Goal: Transaction & Acquisition: Download file/media

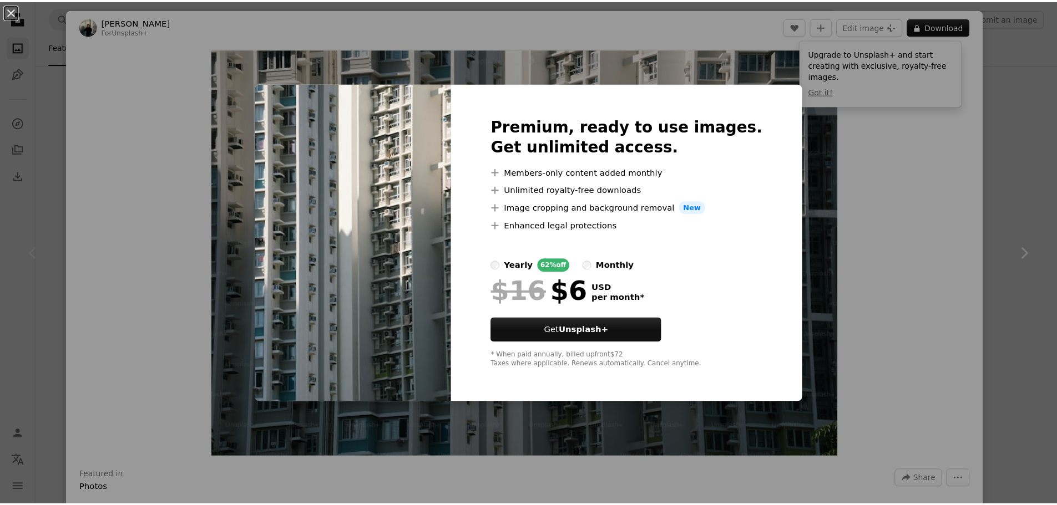
scroll to position [55, 0]
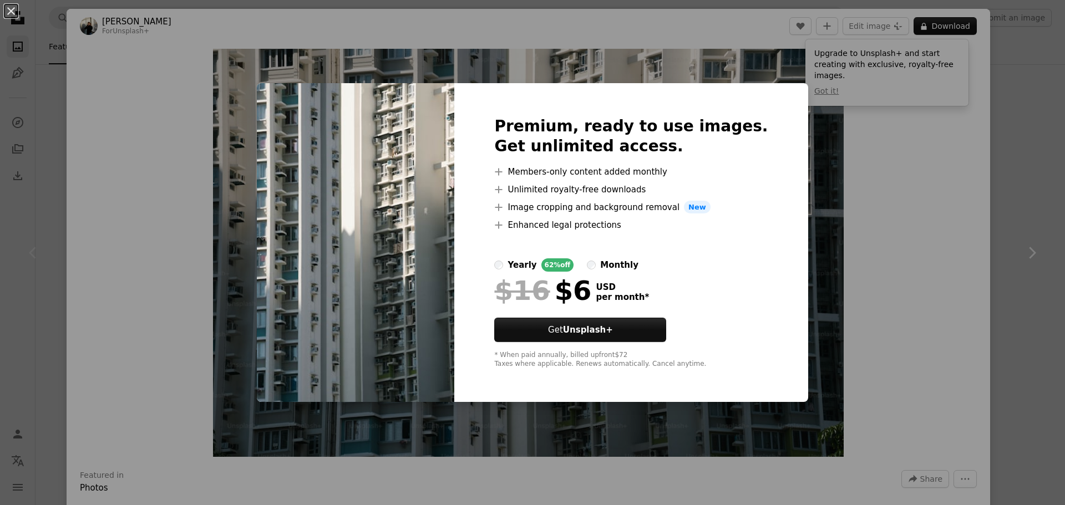
click at [810, 259] on div "An X shape Premium, ready to use images. Get unlimited access. A plus sign Memb…" at bounding box center [532, 252] width 1065 height 505
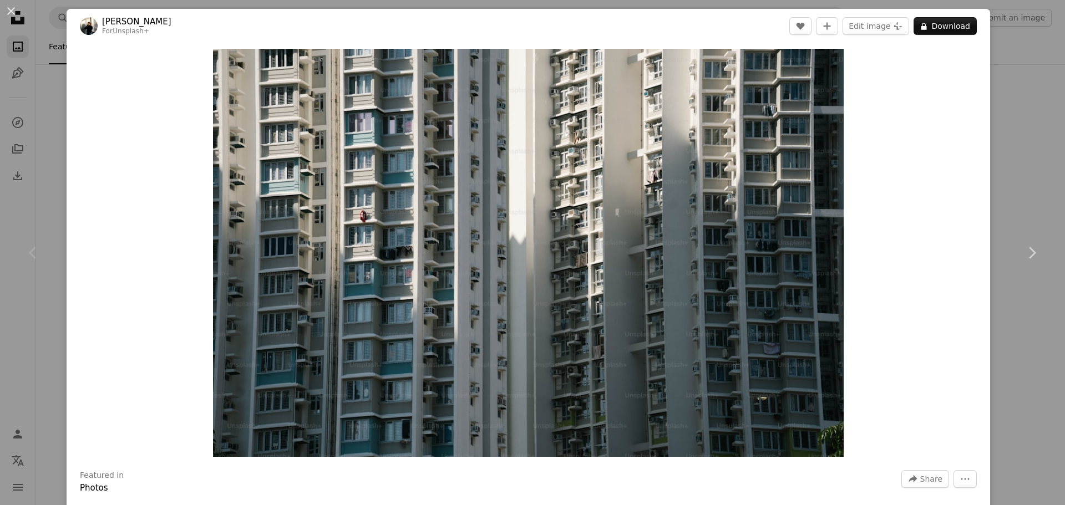
click at [994, 74] on div "An X shape Chevron left Chevron right [PERSON_NAME] For Unsplash+ A heart A plu…" at bounding box center [532, 252] width 1065 height 505
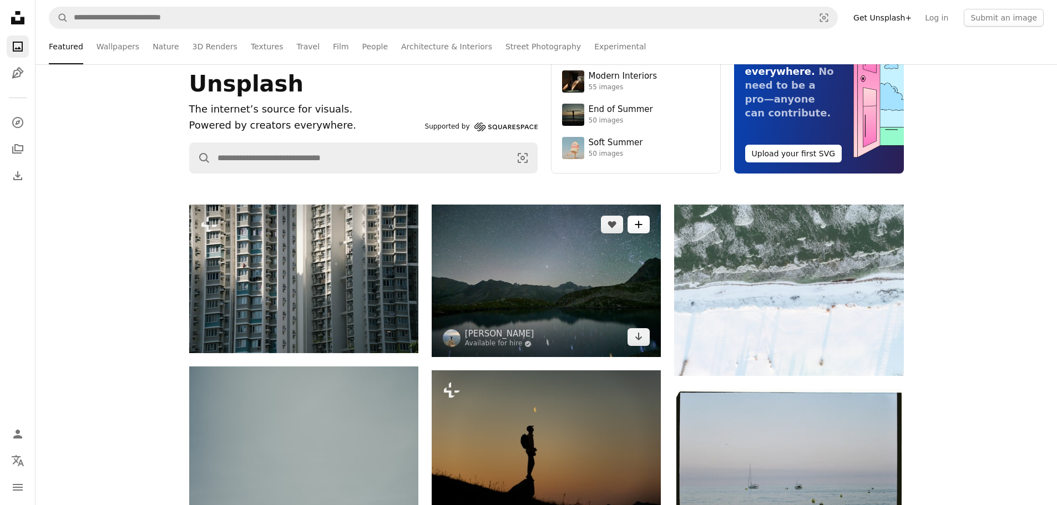
scroll to position [111, 0]
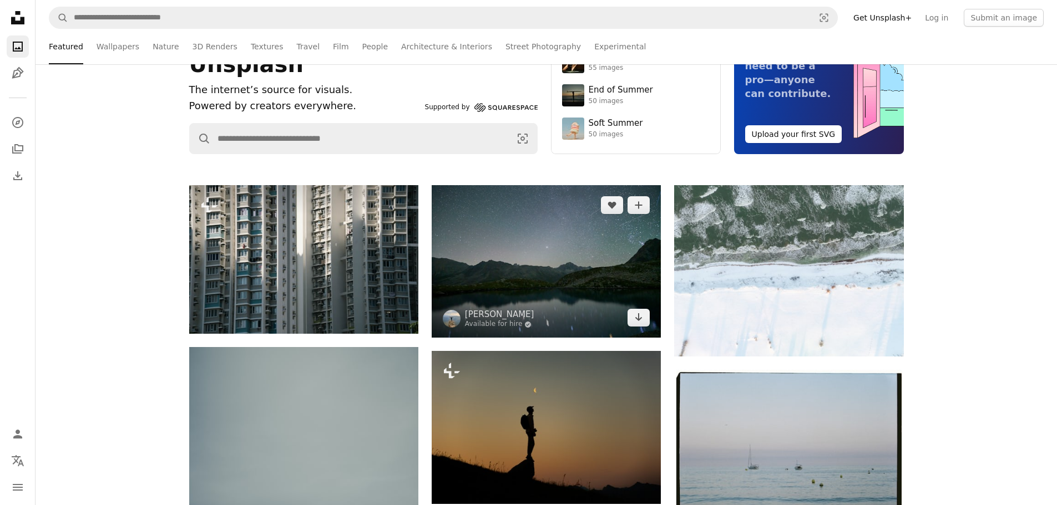
click at [547, 266] on img at bounding box center [545, 261] width 229 height 153
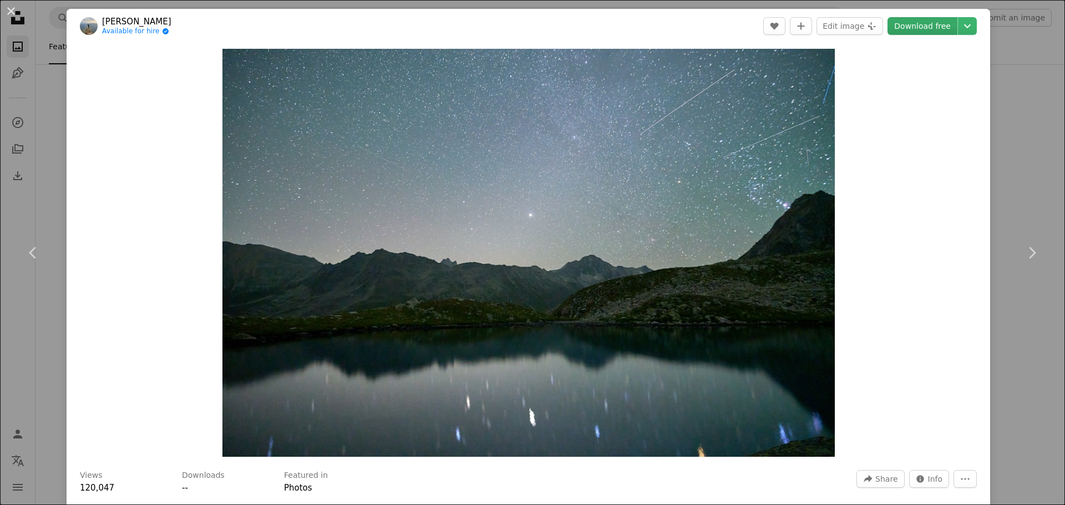
click at [932, 23] on link "Download free" at bounding box center [922, 26] width 70 height 18
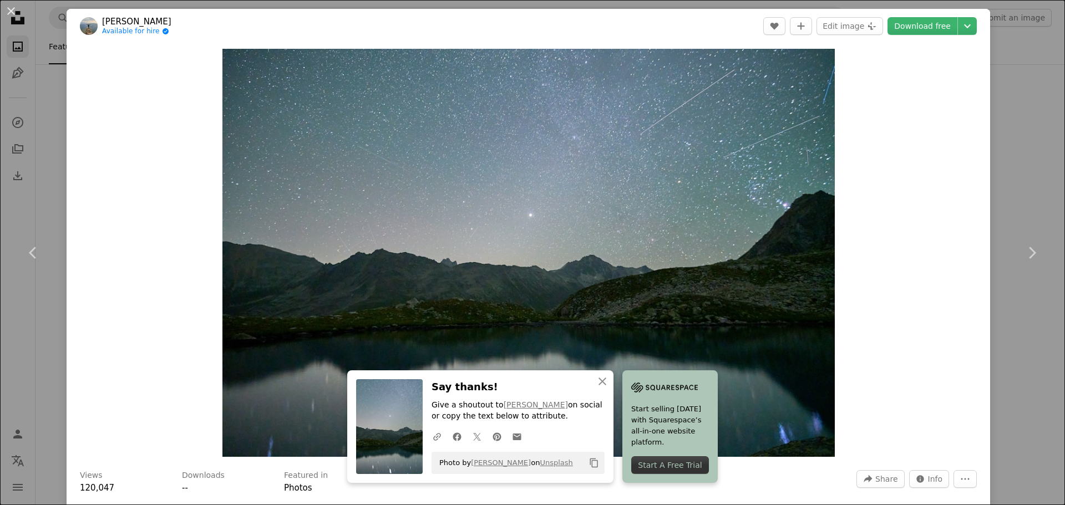
click at [994, 148] on div "An X shape Chevron left Chevron right An X shape Close Say thanks! Give a shout…" at bounding box center [532, 252] width 1065 height 505
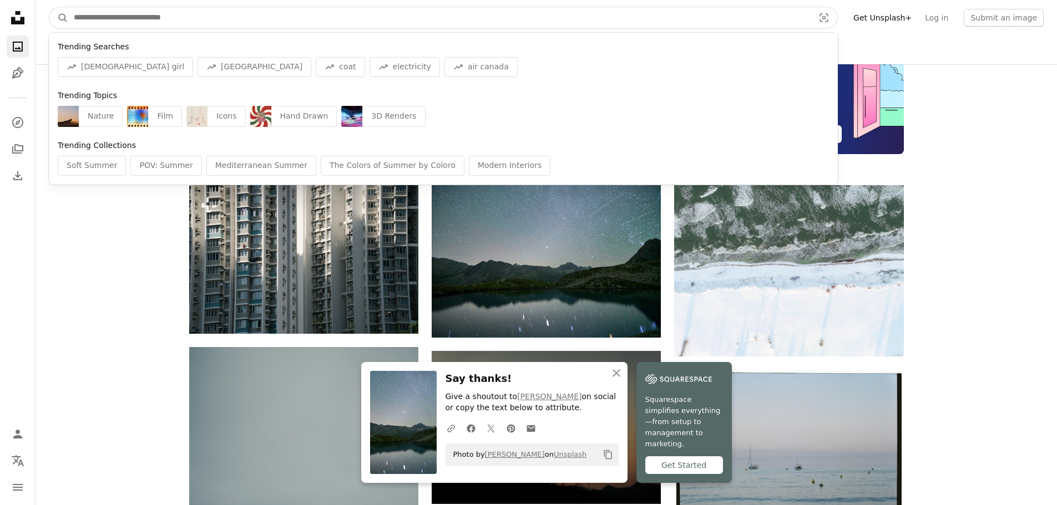
click at [216, 19] on input "Find visuals sitewide" at bounding box center [439, 17] width 742 height 21
